Goal: Check status: Check status

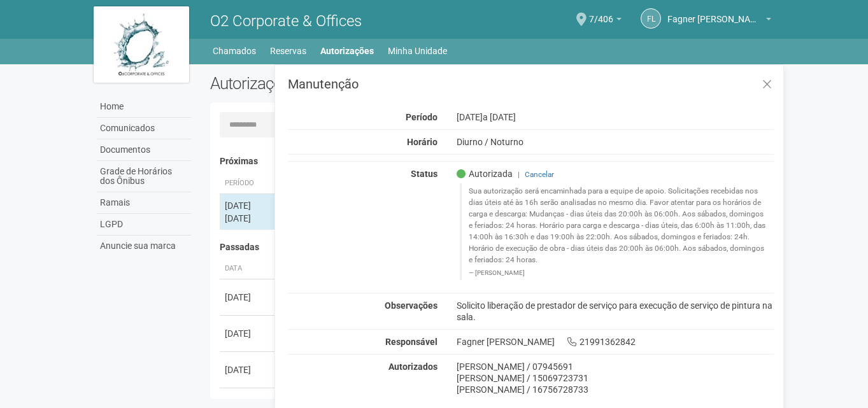
scroll to position [20, 0]
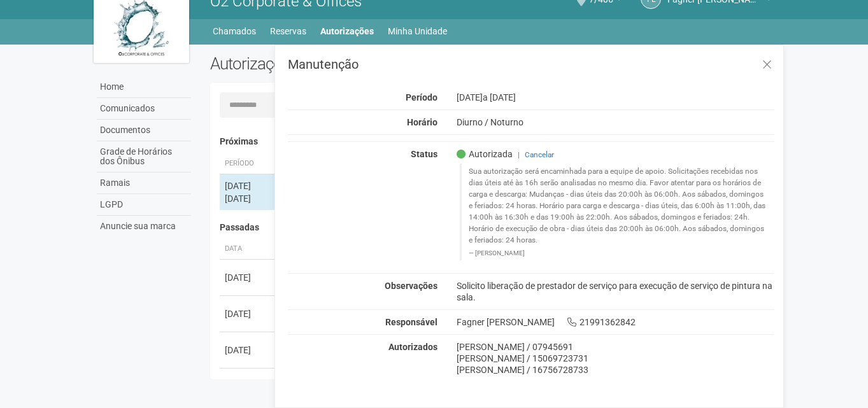
drag, startPoint x: 556, startPoint y: 252, endPoint x: 462, endPoint y: 171, distance: 124.2
click at [462, 171] on blockquote "Sua autorização será encaminhada para a equipe de apoio. Solicitações recebidas…" at bounding box center [617, 212] width 315 height 96
click at [511, 199] on blockquote "Sua autorização será encaminhada para a equipe de apoio. Solicitações recebidas…" at bounding box center [617, 212] width 315 height 96
drag, startPoint x: 561, startPoint y: 254, endPoint x: 469, endPoint y: 166, distance: 127.5
click at [469, 166] on blockquote "Sua autorização será encaminhada para a equipe de apoio. Solicitações recebidas…" at bounding box center [617, 212] width 315 height 96
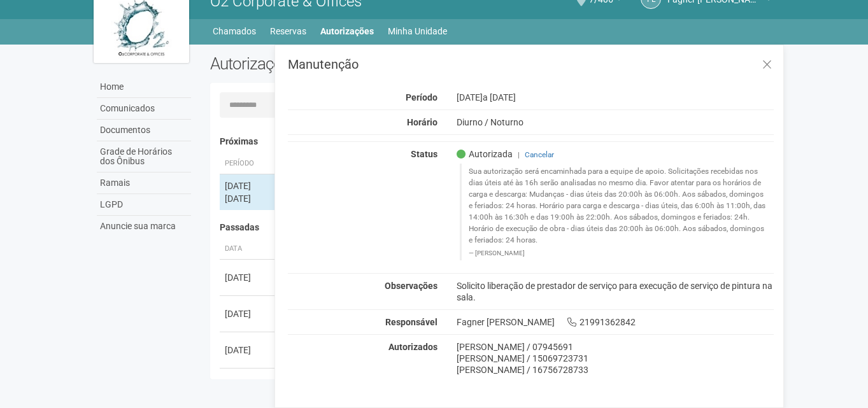
click at [821, 183] on body "Aguarde... O2 Corporate & Offices [GEOGRAPHIC_DATA] Fagner Luz Fagner Luz [EMAI…" at bounding box center [434, 184] width 868 height 408
drag, startPoint x: 558, startPoint y: 251, endPoint x: 394, endPoint y: 94, distance: 227.9
click at [394, 94] on div "Manutenção Período [DATE] a [DATE] Horário Diurno / [GEOGRAPHIC_DATA] Status Au…" at bounding box center [531, 216] width 486 height 317
click at [383, 89] on div "Manutenção Período [DATE] a [DATE] Horário Diurno / [GEOGRAPHIC_DATA] Status Au…" at bounding box center [531, 216] width 486 height 317
drag, startPoint x: 392, startPoint y: 90, endPoint x: 582, endPoint y: 252, distance: 249.3
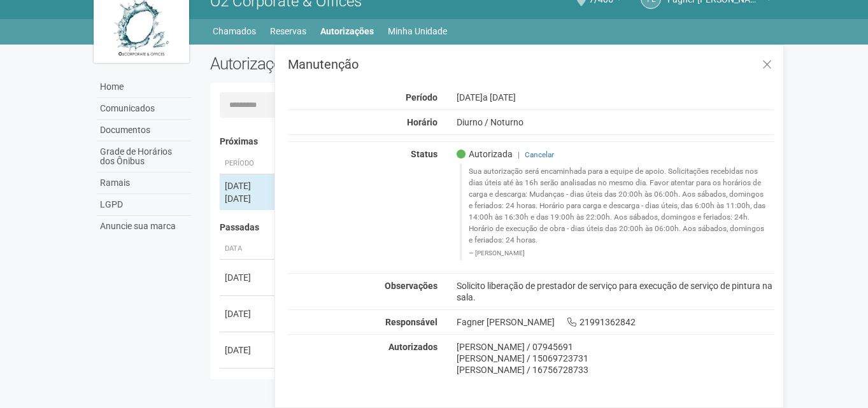
click at [582, 252] on div "Manutenção Período [DATE] a [DATE] Horário Diurno / [GEOGRAPHIC_DATA] Status Au…" at bounding box center [531, 216] width 486 height 317
drag, startPoint x: 644, startPoint y: 372, endPoint x: 407, endPoint y: 92, distance: 366.9
click at [407, 92] on div "Manutenção Período [DATE] a [DATE] Horário Diurno / [GEOGRAPHIC_DATA] Status Au…" at bounding box center [531, 216] width 486 height 317
click at [450, 73] on div "Manutenção Período [DATE] a [DATE] Horário Diurno / [GEOGRAPHIC_DATA] Status Au…" at bounding box center [531, 216] width 486 height 317
drag, startPoint x: 288, startPoint y: 64, endPoint x: 665, endPoint y: 377, distance: 490.6
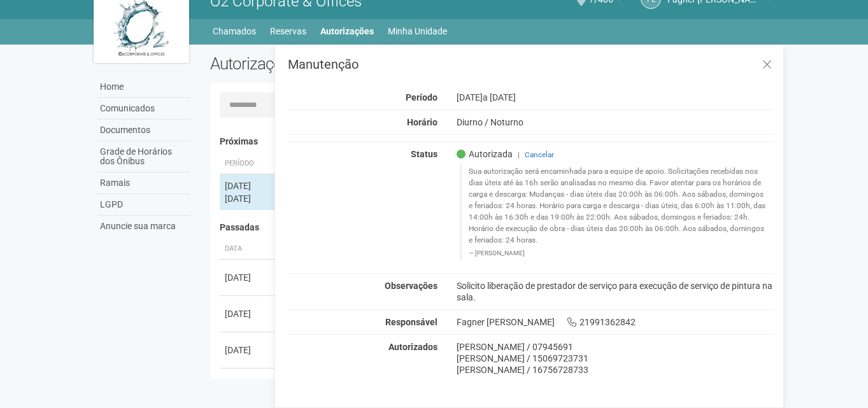
click at [665, 377] on div "Manutenção Período [DATE] a [DATE] Horário Diurno / [GEOGRAPHIC_DATA] Status Au…" at bounding box center [528, 227] width 509 height 364
click at [665, 373] on div "[PERSON_NAME] / 16756728733" at bounding box center [616, 369] width 318 height 11
drag, startPoint x: 654, startPoint y: 367, endPoint x: 278, endPoint y: 66, distance: 481.9
click at [278, 65] on div "Manutenção Período [DATE] a [DATE] Horário Diurno / [GEOGRAPHIC_DATA] Status Au…" at bounding box center [528, 227] width 509 height 364
click at [748, 204] on blockquote "Sua autorização será encaminhada para a equipe de apoio. Solicitações recebidas…" at bounding box center [617, 212] width 315 height 96
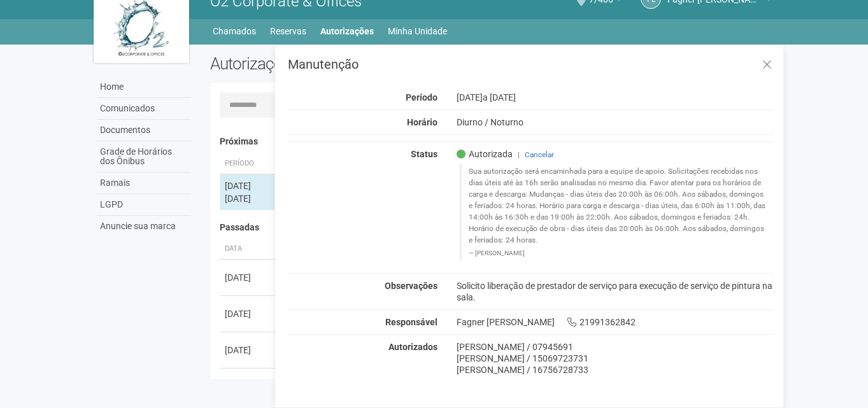
click at [338, 201] on div "Status Autorizada | Cancelar [PERSON_NAME]" at bounding box center [530, 207] width 505 height 118
click at [93, 280] on div "Home Comunicados Documentos Grade de Horários dos Ônibus Ramais LGPD Anuncie su…" at bounding box center [434, 215] width 700 height 341
